Goal: Task Accomplishment & Management: Manage account settings

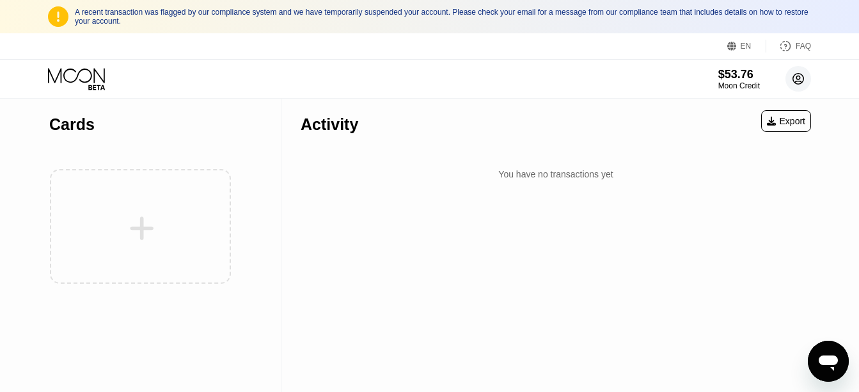
click at [797, 83] on circle at bounding box center [799, 79] width 26 height 26
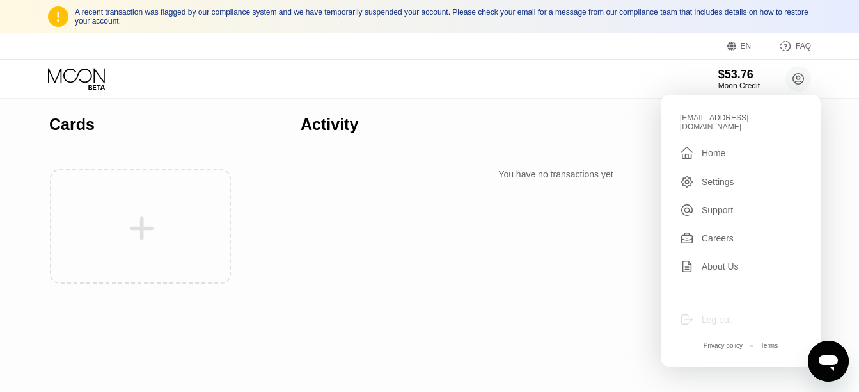
click at [721, 315] on div "Log out" at bounding box center [717, 319] width 30 height 10
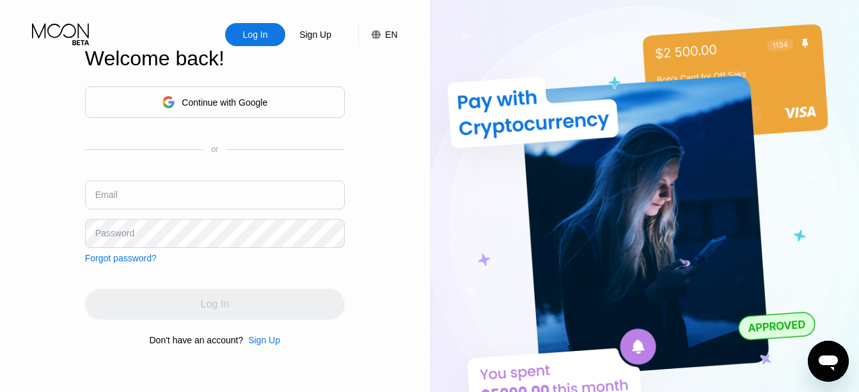
type input "myfinancialsolution99@gmail.com"
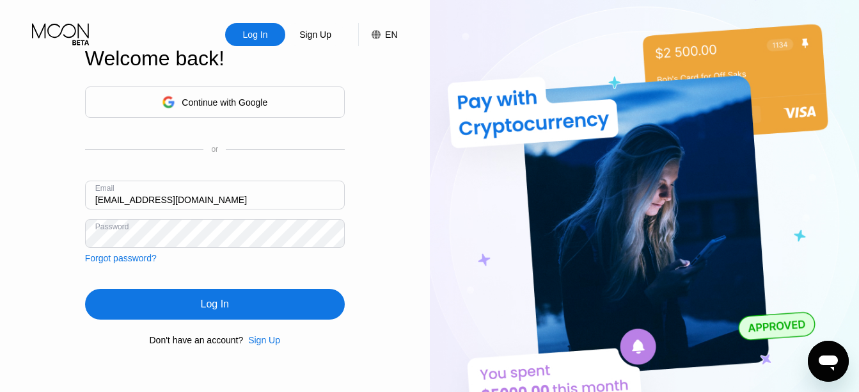
click at [248, 202] on input "myfinancialsolution99@gmail.com" at bounding box center [215, 194] width 260 height 29
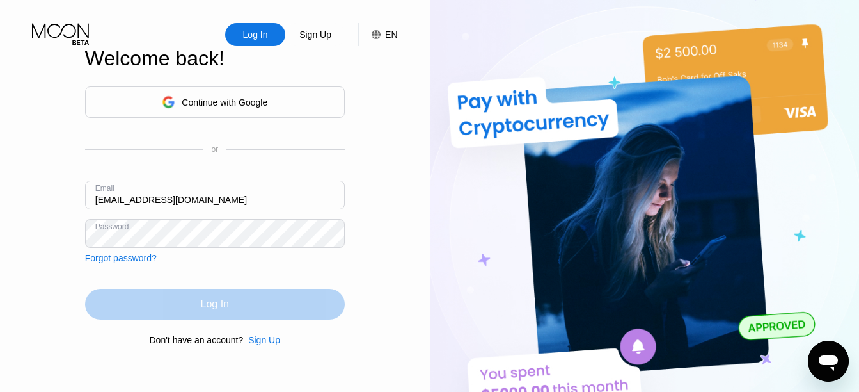
click at [214, 306] on div "Log In" at bounding box center [215, 303] width 28 height 13
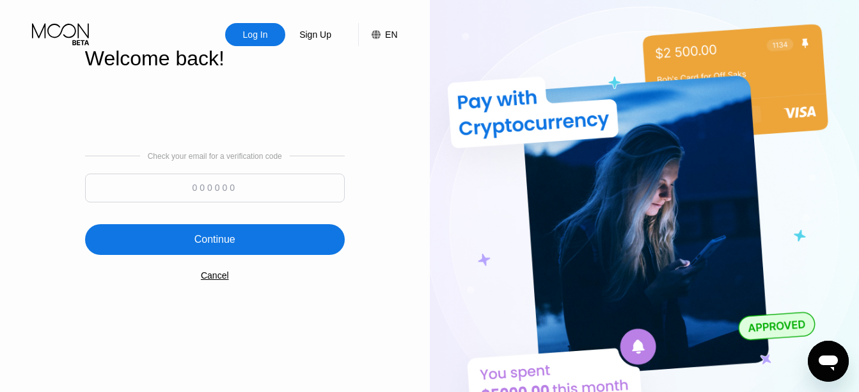
click at [210, 191] on input at bounding box center [215, 187] width 260 height 29
type input "828735"
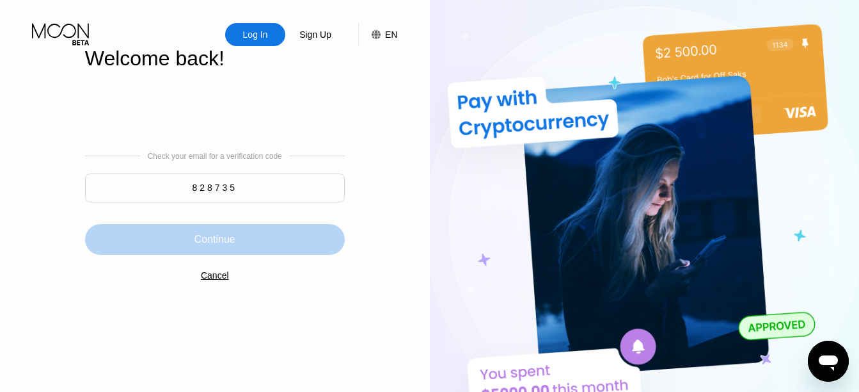
click at [210, 235] on div "Continue" at bounding box center [214, 239] width 41 height 13
